Goal: Navigation & Orientation: Find specific page/section

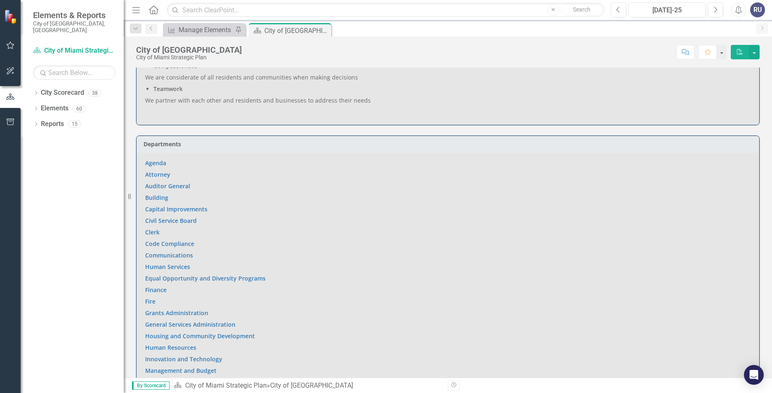
scroll to position [412, 0]
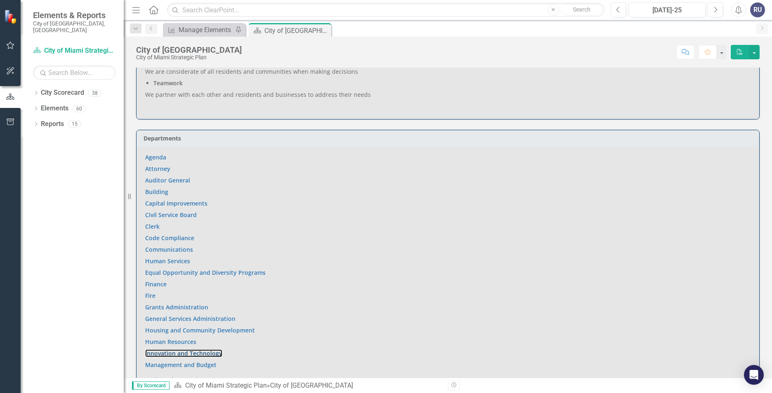
click at [176, 349] on link "Innovation and Technology" at bounding box center [183, 353] width 77 height 8
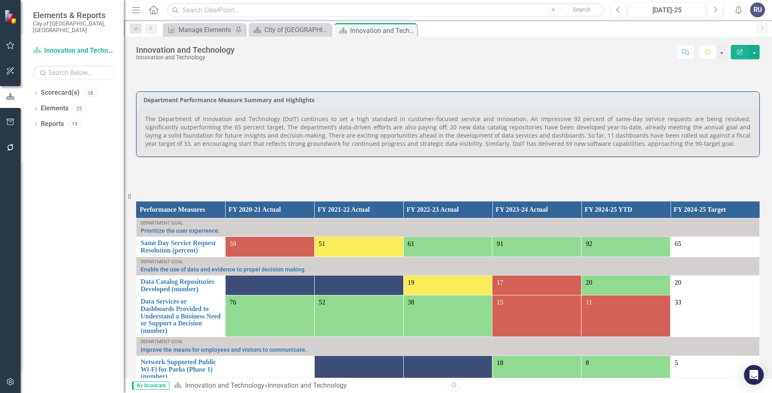
scroll to position [412, 0]
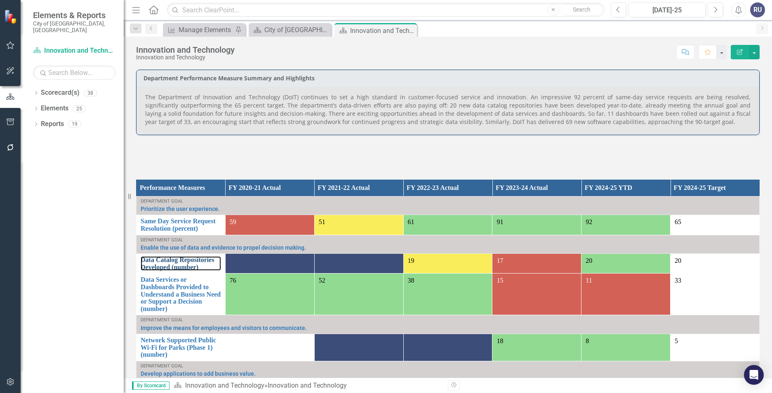
click at [174, 261] on link "Data Catalog Repositories Developed (number)" at bounding box center [181, 263] width 80 height 14
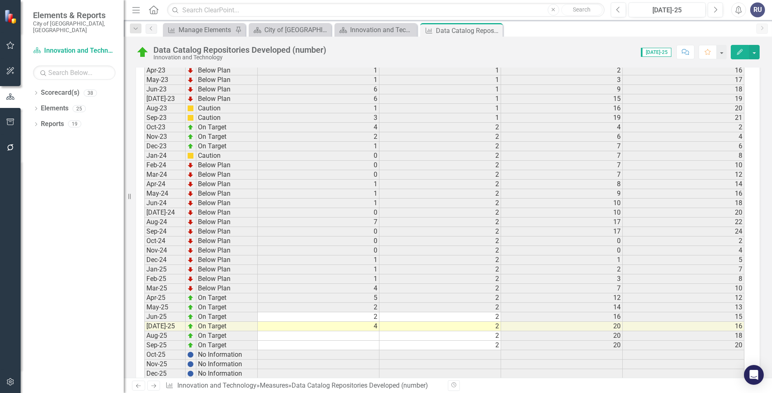
scroll to position [1100, 0]
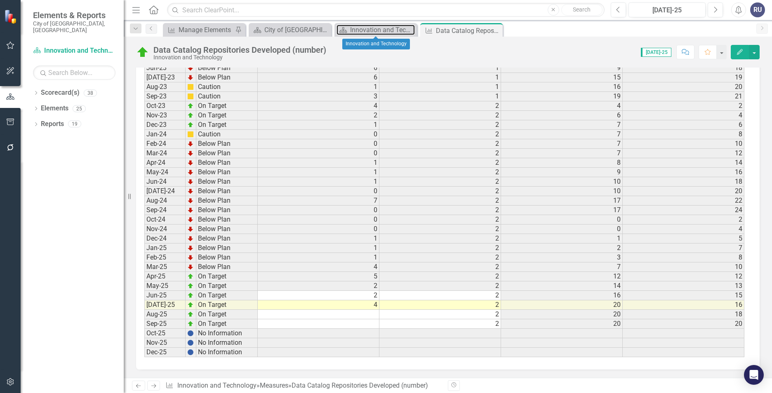
click at [391, 30] on div "Innovation and Technology" at bounding box center [382, 30] width 65 height 10
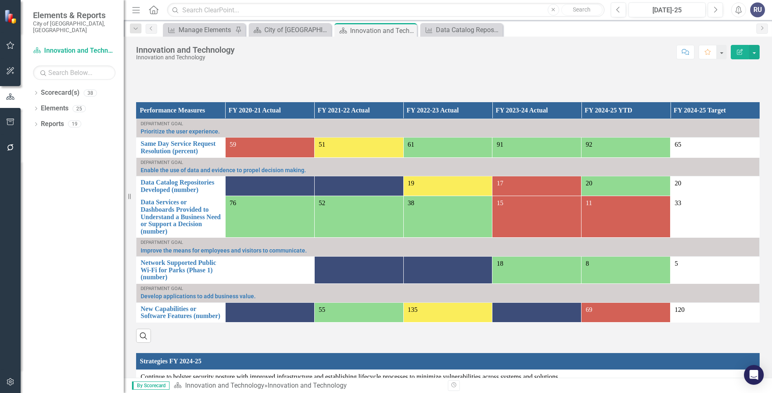
scroll to position [495, 0]
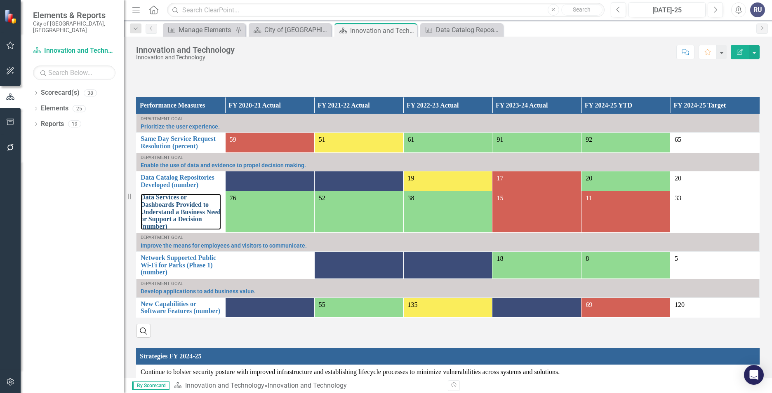
click at [194, 199] on link "Data Services or Dashboards Provided to Understand a Business Need or Support a…" at bounding box center [181, 212] width 80 height 36
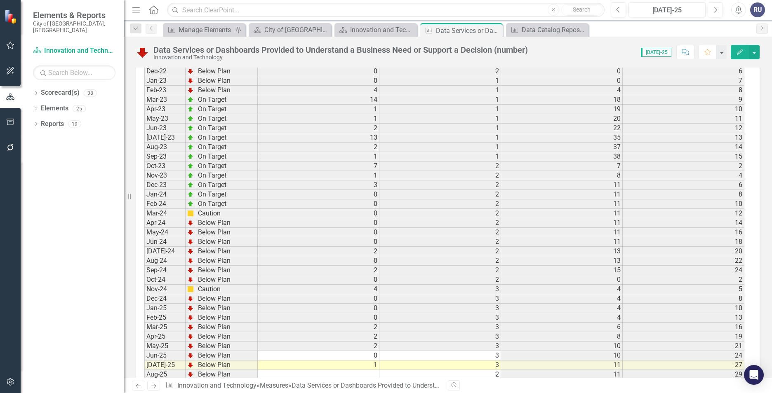
scroll to position [1100, 0]
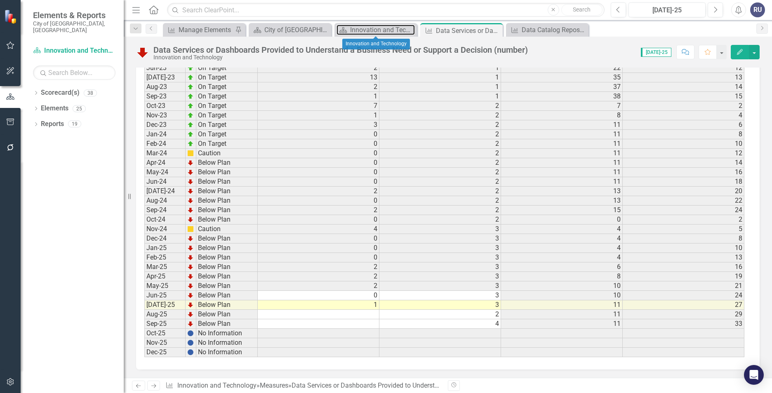
click at [376, 32] on div "Innovation and Technology" at bounding box center [382, 30] width 65 height 10
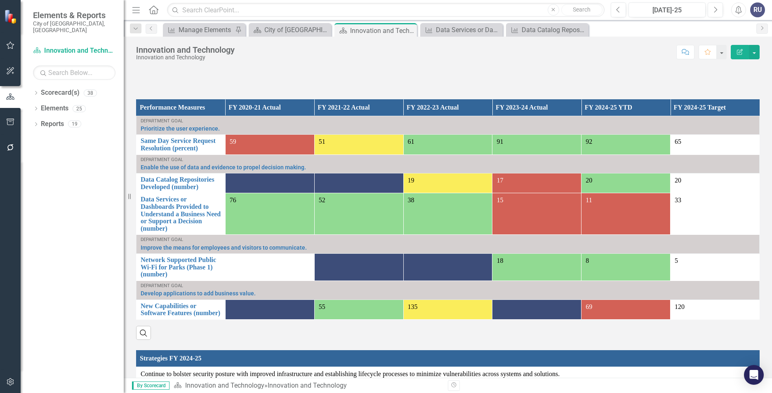
scroll to position [495, 0]
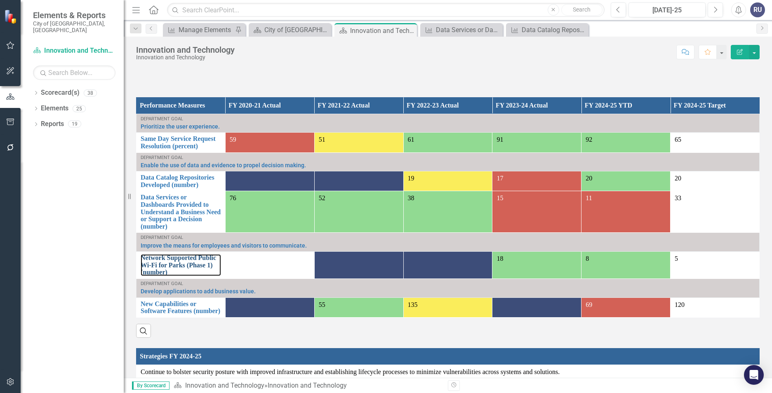
click at [173, 254] on link "Network Supported Public Wi-Fi for Parks (Phase 1) (number)" at bounding box center [181, 265] width 80 height 22
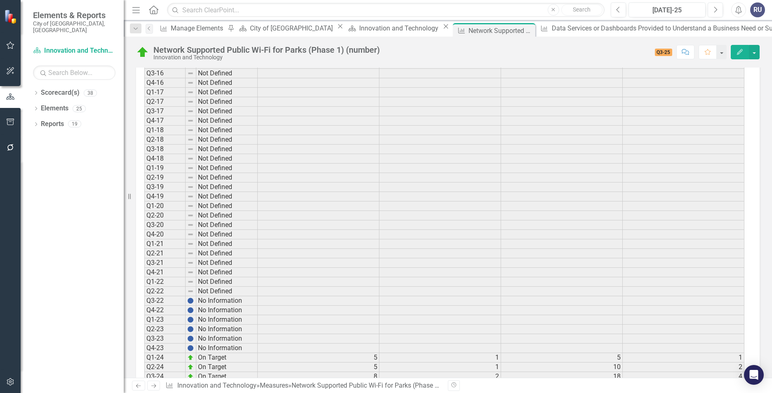
scroll to position [617, 0]
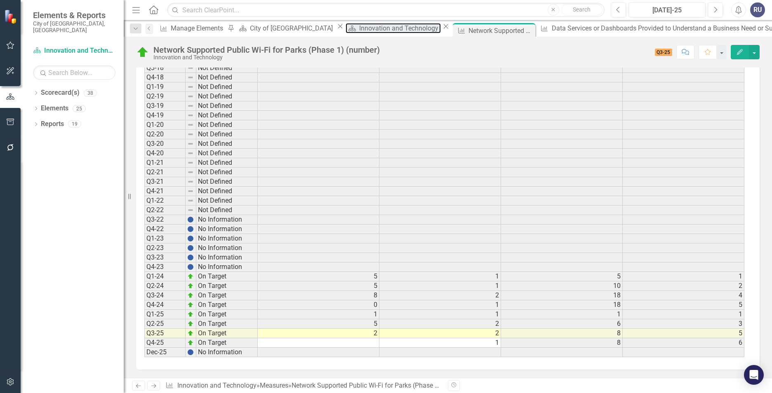
click at [374, 33] on div "Innovation and Technology" at bounding box center [400, 28] width 82 height 10
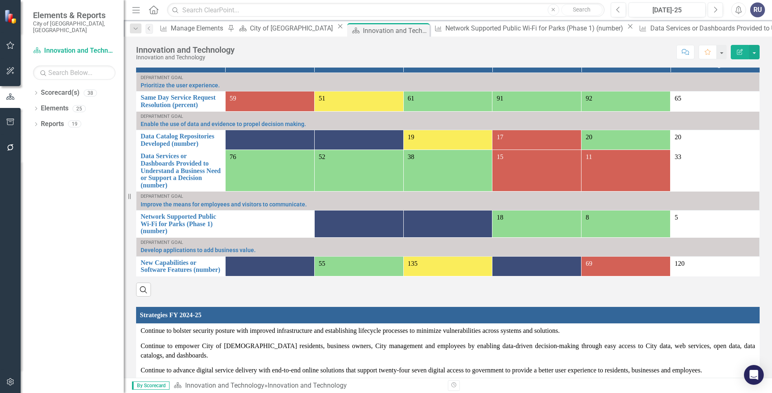
scroll to position [495, 0]
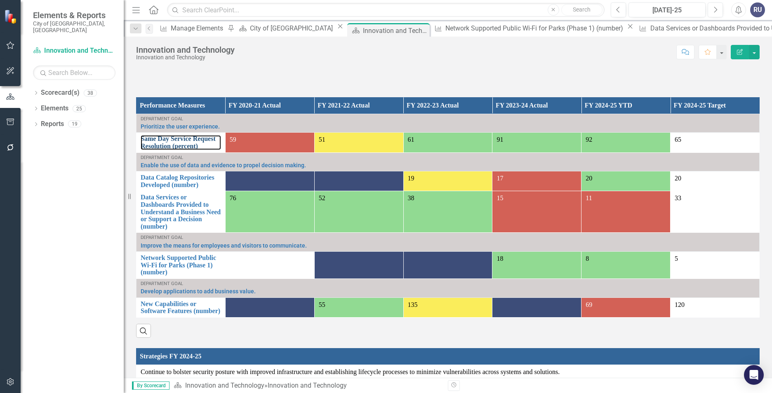
click at [191, 135] on link "Same Day Service Request Resolution (percent)" at bounding box center [181, 142] width 80 height 14
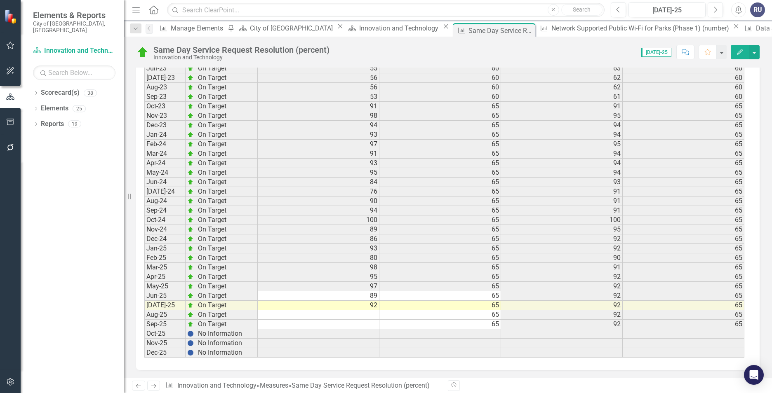
scroll to position [1078, 0]
